Goal: Transaction & Acquisition: Purchase product/service

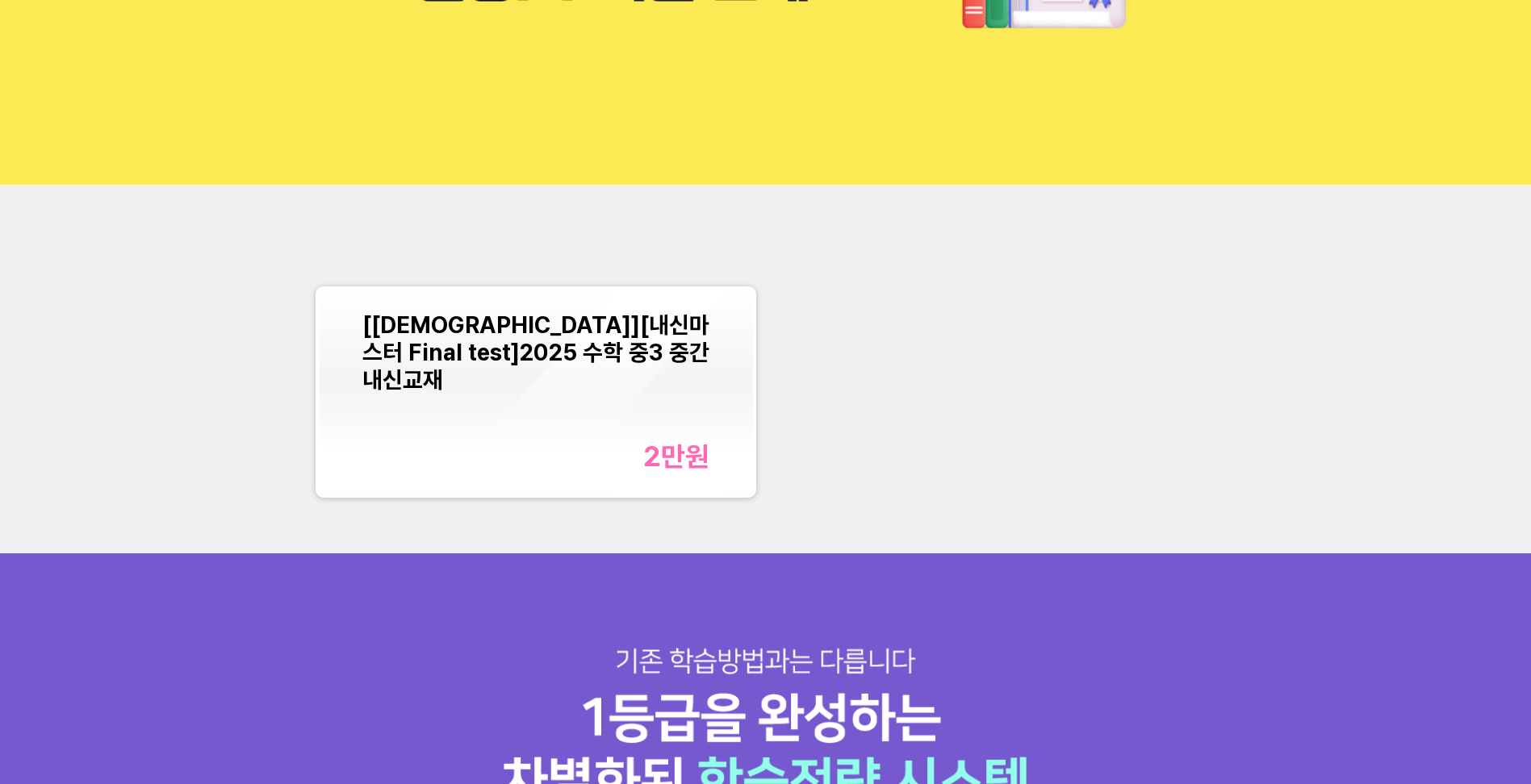
scroll to position [323, 0]
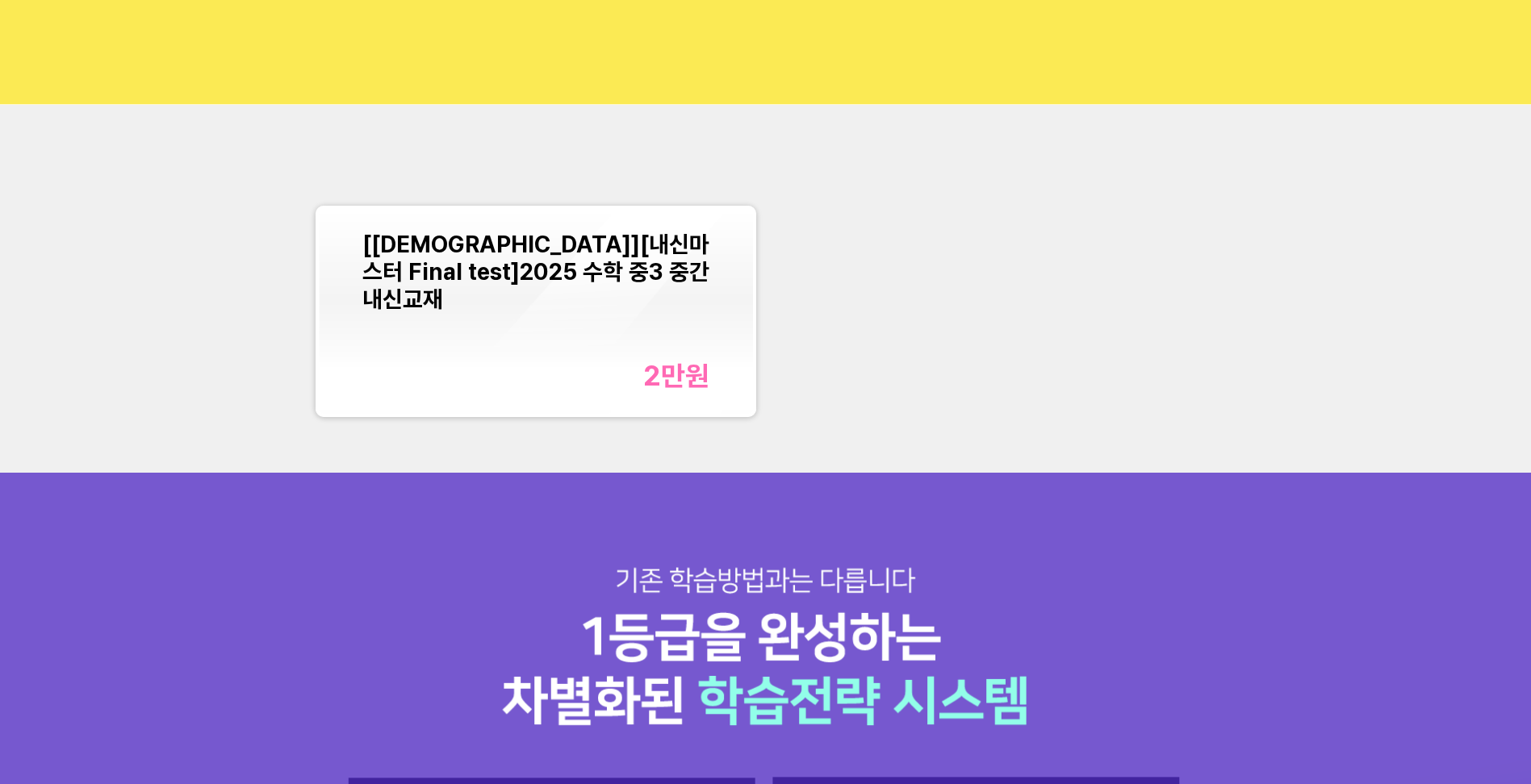
click at [671, 372] on div "2만 원" at bounding box center [675, 375] width 66 height 33
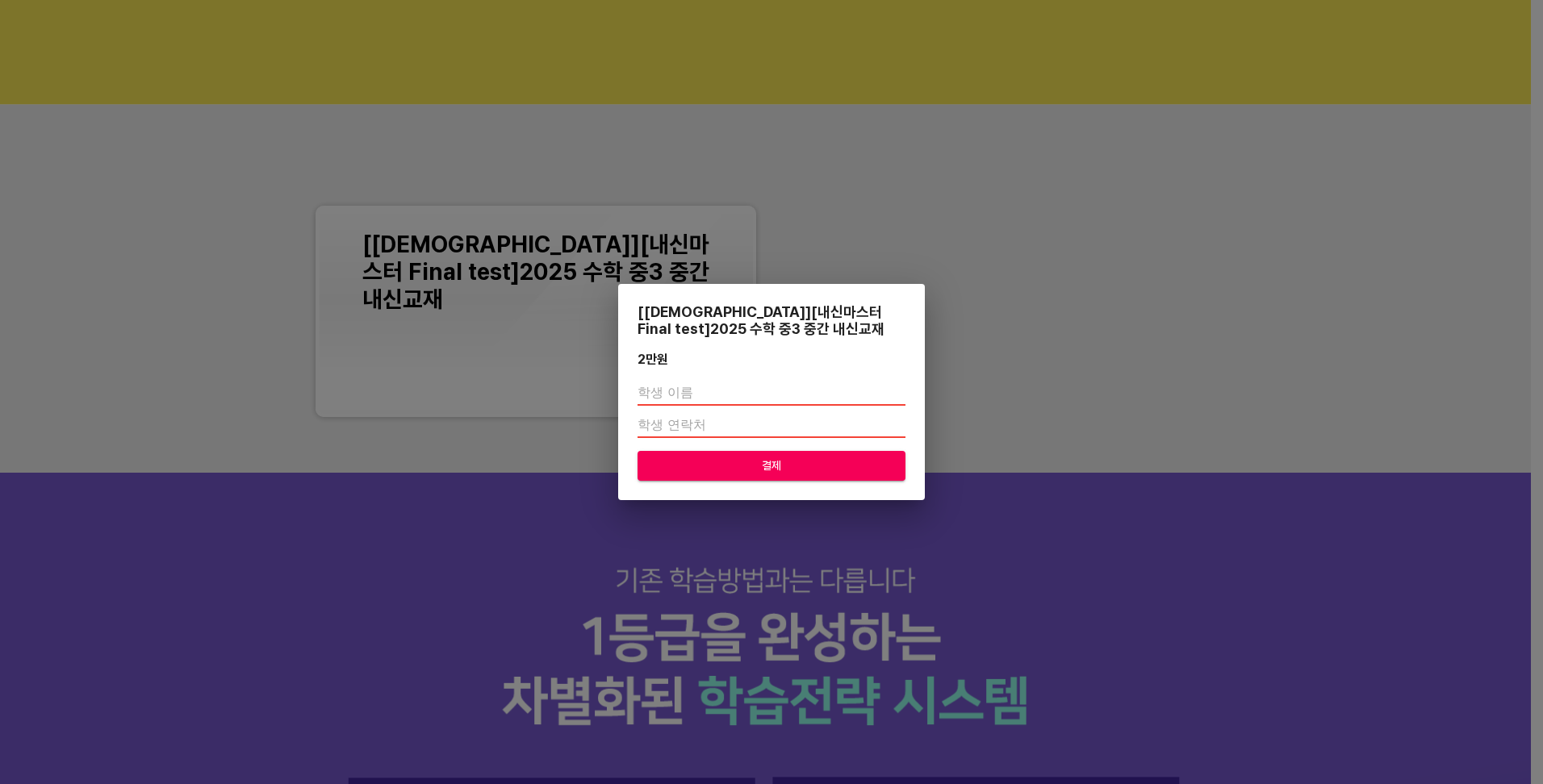
click at [720, 396] on input "text" at bounding box center [772, 393] width 268 height 26
type input "권지성"
click at [713, 419] on input "number" at bounding box center [772, 424] width 268 height 26
type input "01091266815"
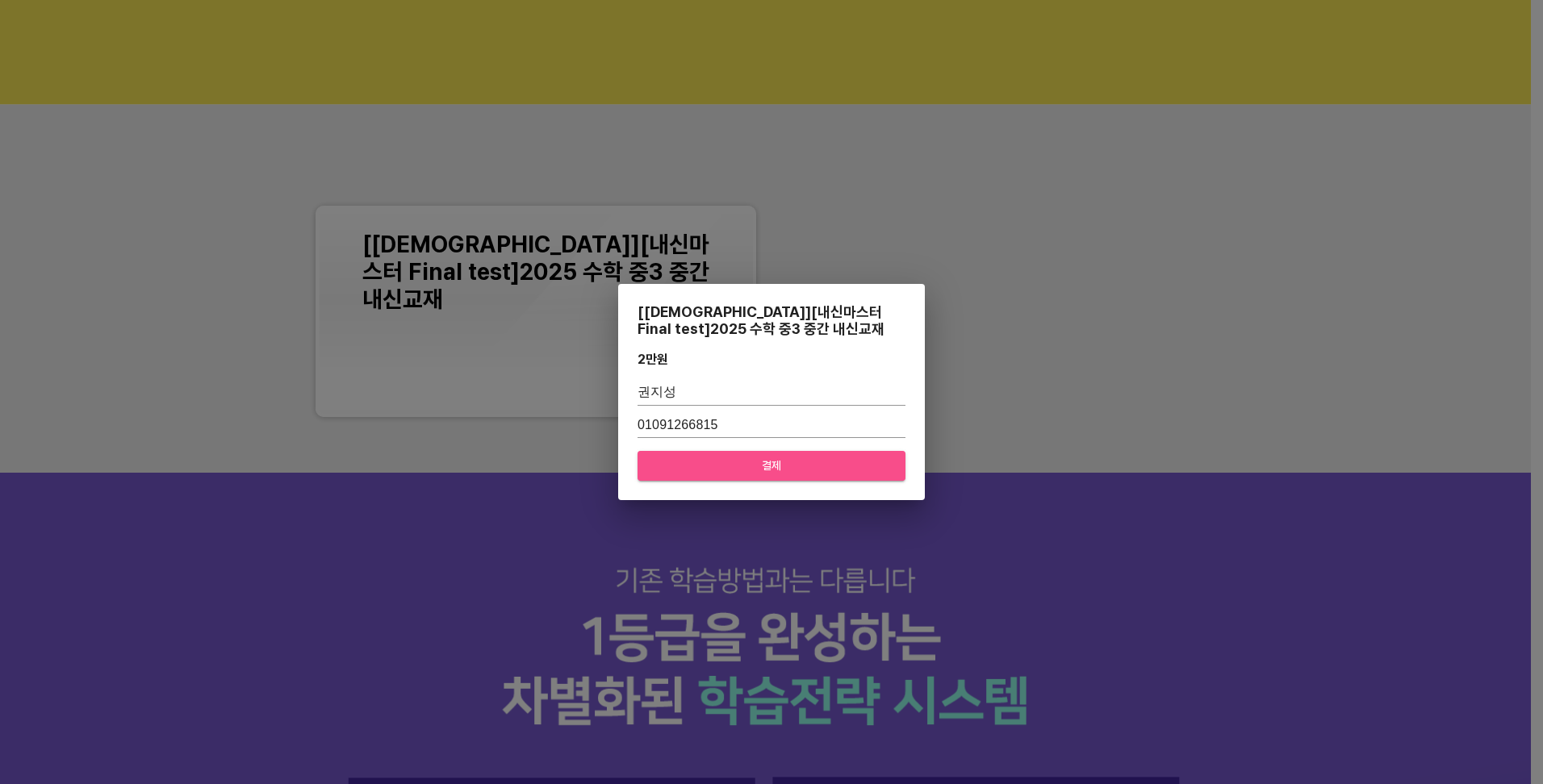
click at [769, 466] on span "결제" at bounding box center [771, 466] width 242 height 20
